Goal: Information Seeking & Learning: Understand process/instructions

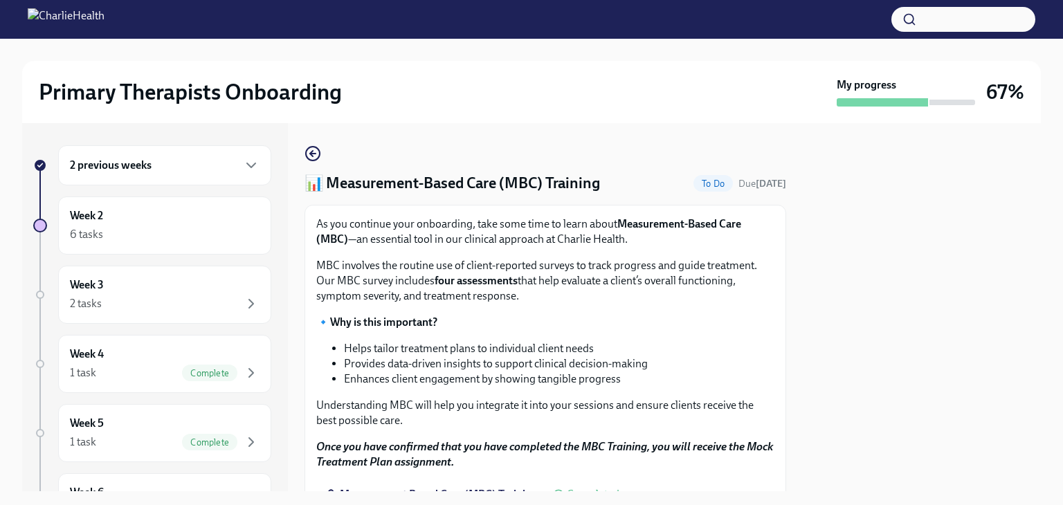
scroll to position [195, 0]
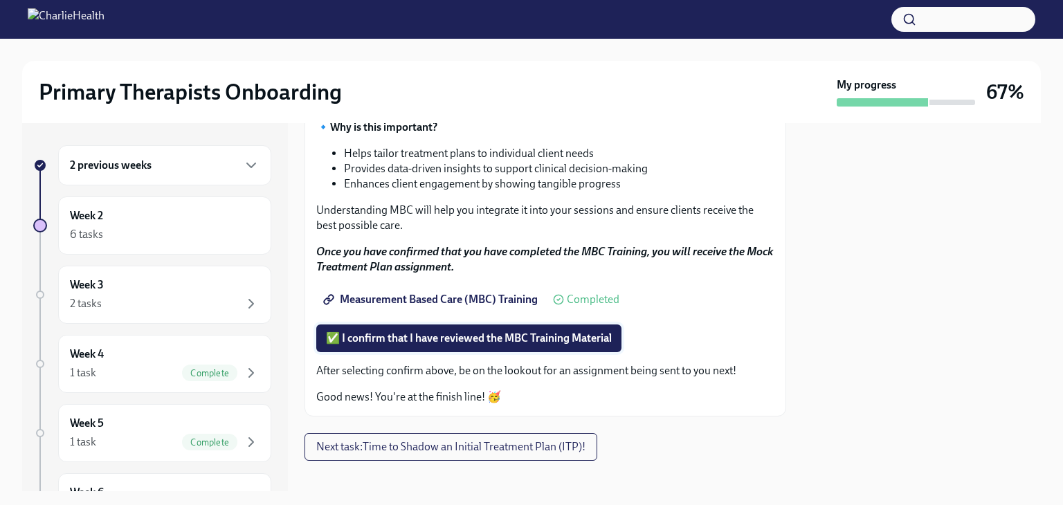
click at [446, 342] on span "✅ I confirm that I have reviewed the MBC Training Material" at bounding box center [469, 338] width 286 height 14
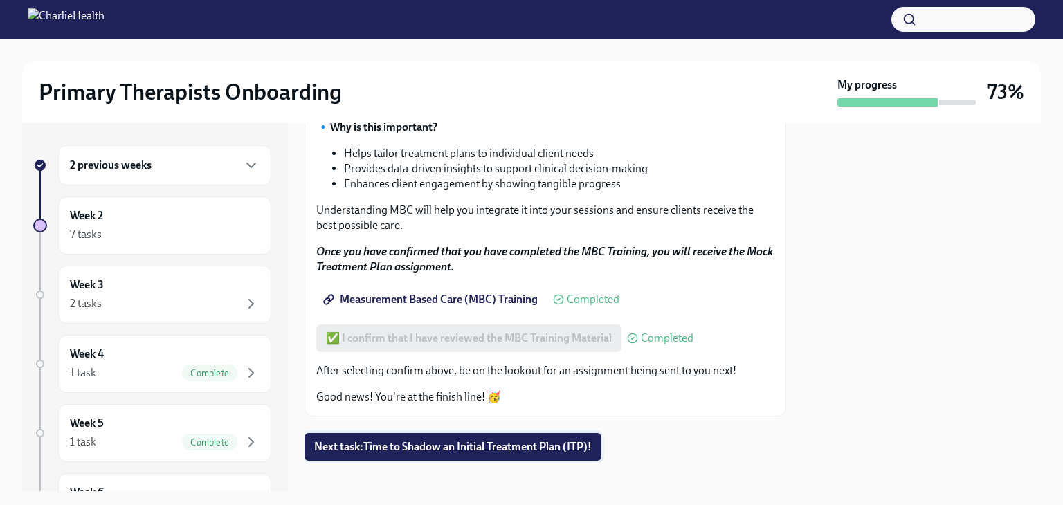
click at [470, 452] on span "Next task : Time to Shadow an Initial Treatment Plan (ITP)!" at bounding box center [452, 447] width 277 height 14
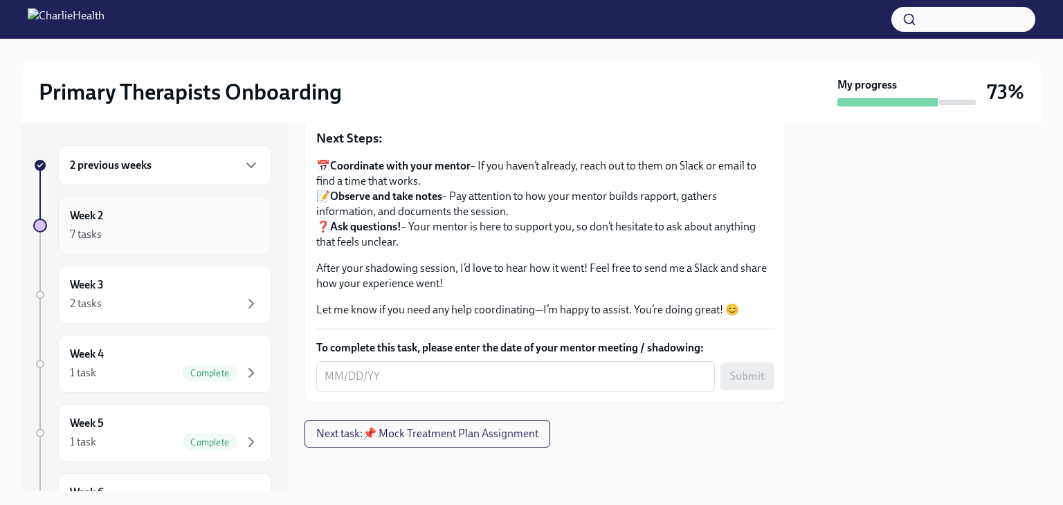
click at [160, 230] on div "7 tasks" at bounding box center [165, 234] width 190 height 17
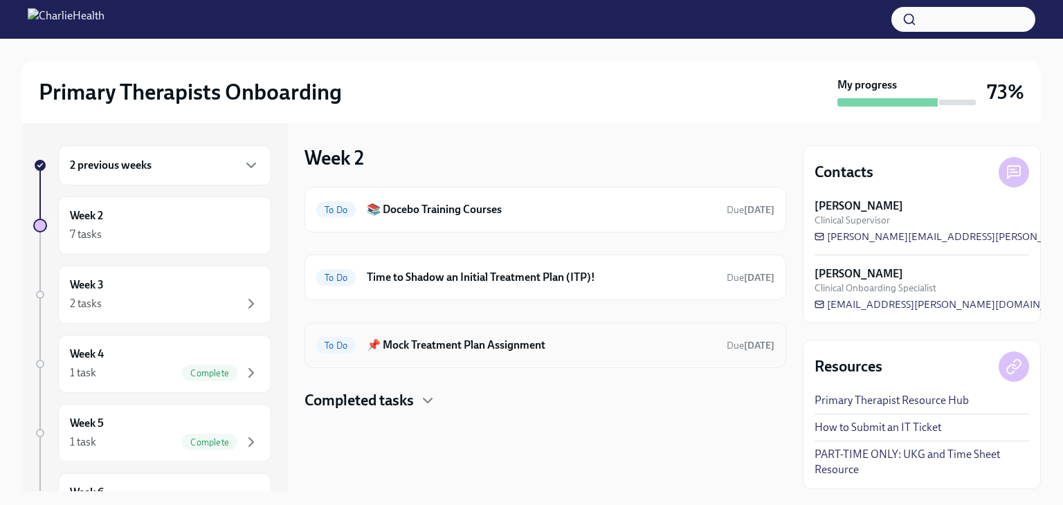
click at [445, 352] on div "To Do 📌 Mock Treatment Plan Assignment Due [DATE]" at bounding box center [545, 345] width 458 height 22
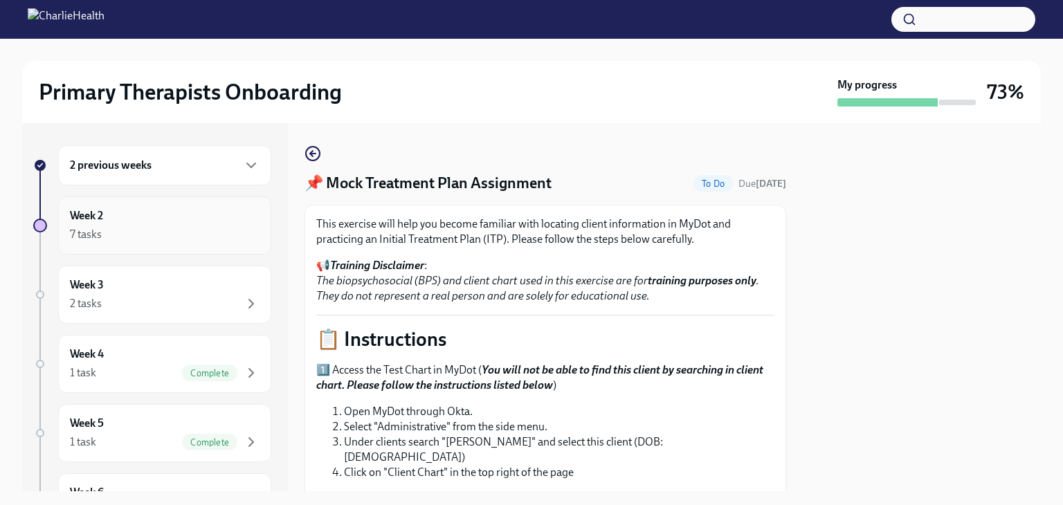
click at [167, 222] on div "Week 2 7 tasks" at bounding box center [165, 225] width 190 height 35
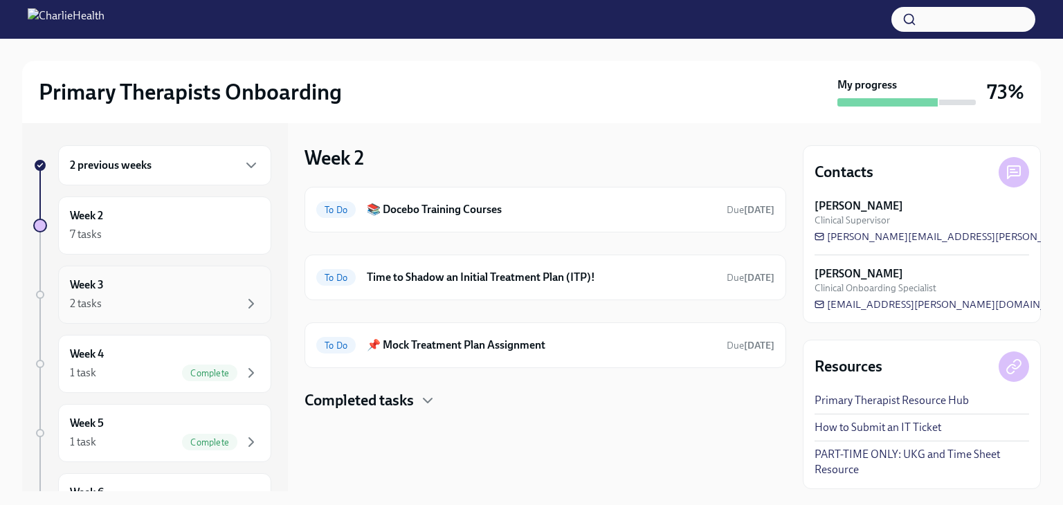
click at [152, 294] on div "Week 3 2 tasks" at bounding box center [165, 294] width 190 height 35
